Goal: Task Accomplishment & Management: Manage account settings

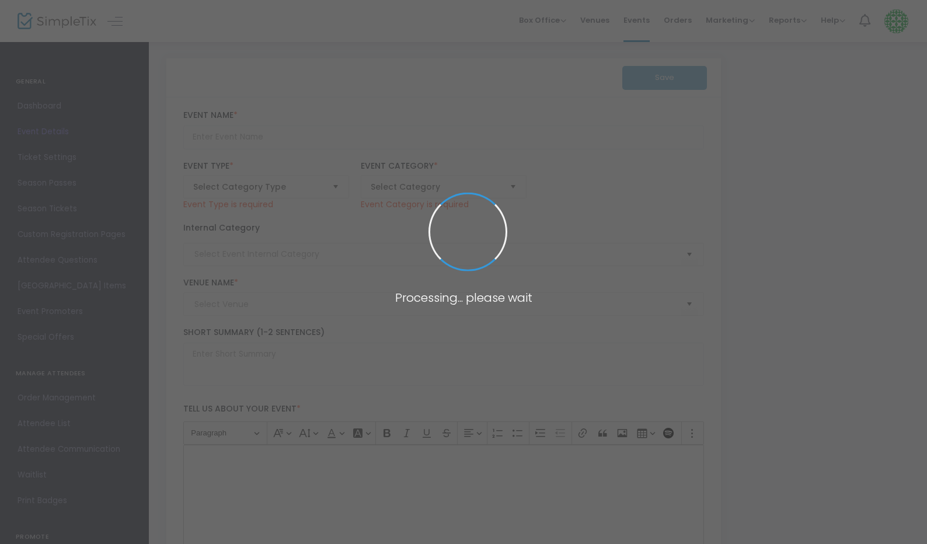
type input "Black Europe Film Festival of [GEOGRAPHIC_DATA]/[GEOGRAPHIC_DATA][PERSON_NAME]"
type textarea "The Black Europe Film Festival of [GEOGRAPHIC_DATA]/[GEOGRAPHIC_DATA][PERSON_NA…"
type input "Buy Tickets"
type input "Capri Theater (Capri)"
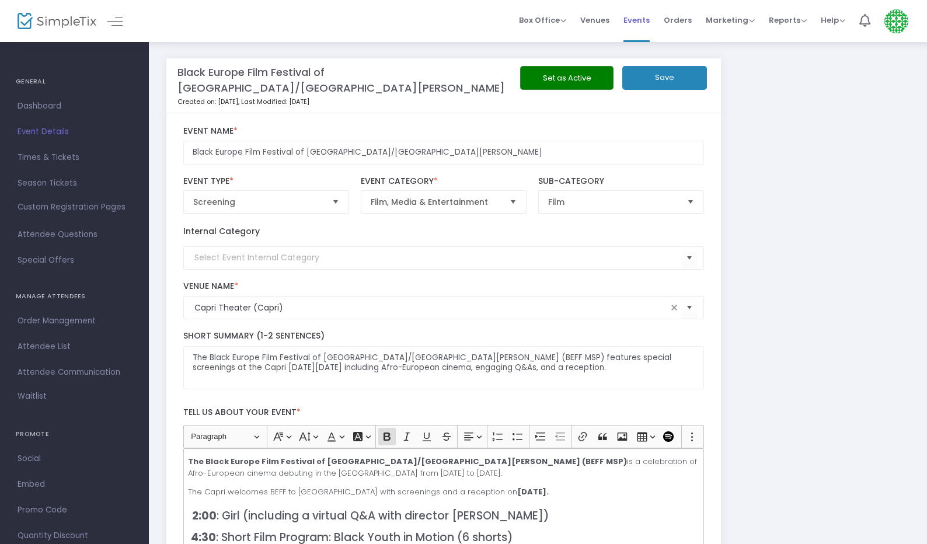
click at [632, 19] on span "Events" at bounding box center [636, 20] width 26 height 30
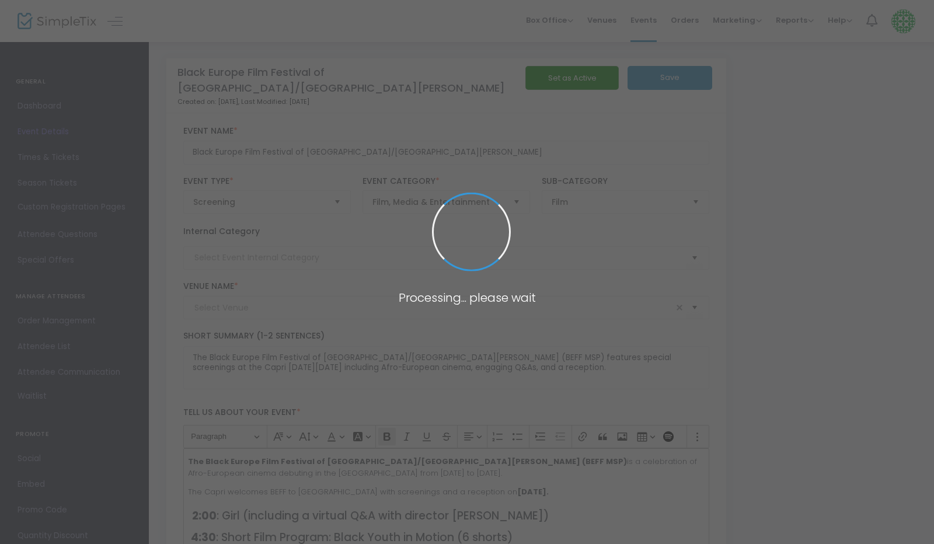
type input "Capri Theater (Capri)"
